Goal: Task Accomplishment & Management: Use online tool/utility

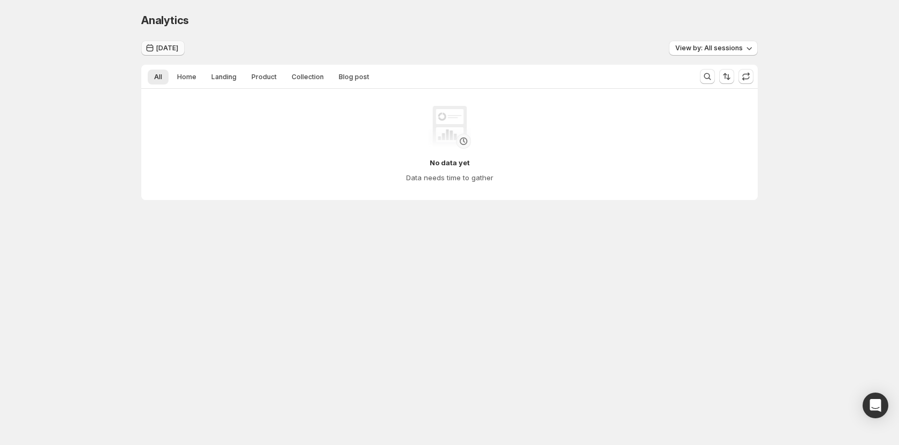
click at [165, 46] on span "Today" at bounding box center [167, 48] width 22 height 9
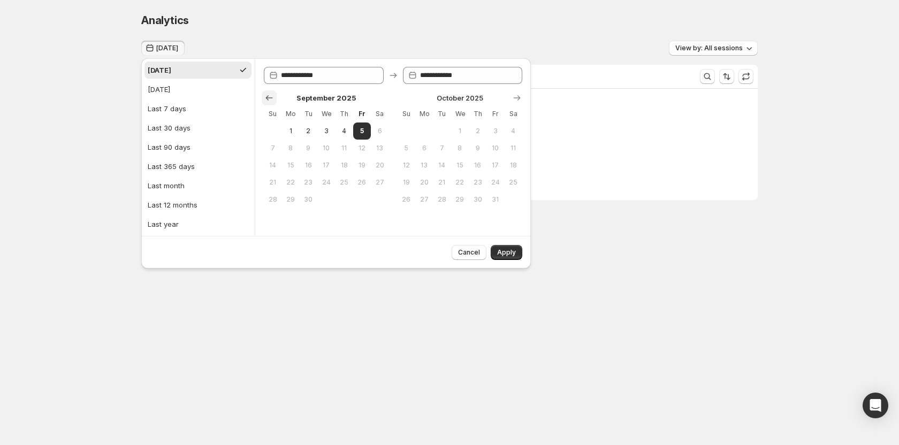
click at [268, 97] on icon "Show previous month, August 2025" at bounding box center [269, 97] width 7 height 5
click at [327, 200] on span "27" at bounding box center [326, 199] width 9 height 9
type input "**********"
click at [516, 253] on span "Apply" at bounding box center [506, 252] width 19 height 9
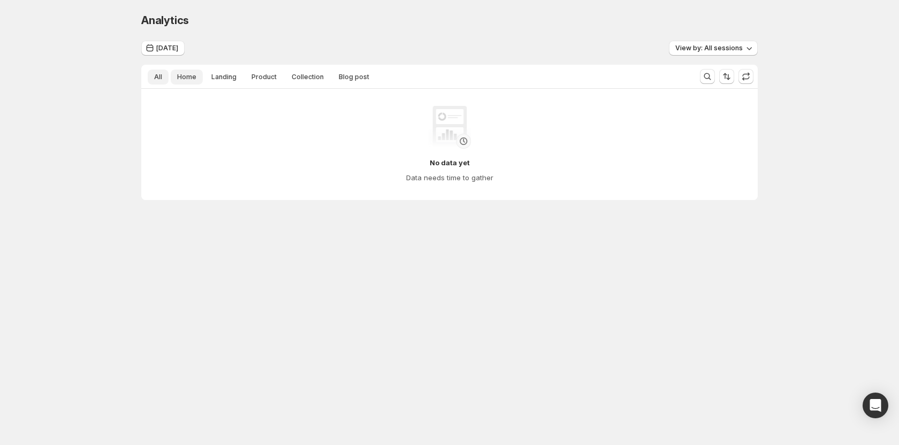
click at [199, 84] on button "Home" at bounding box center [187, 77] width 32 height 15
